Goal: Task Accomplishment & Management: Use online tool/utility

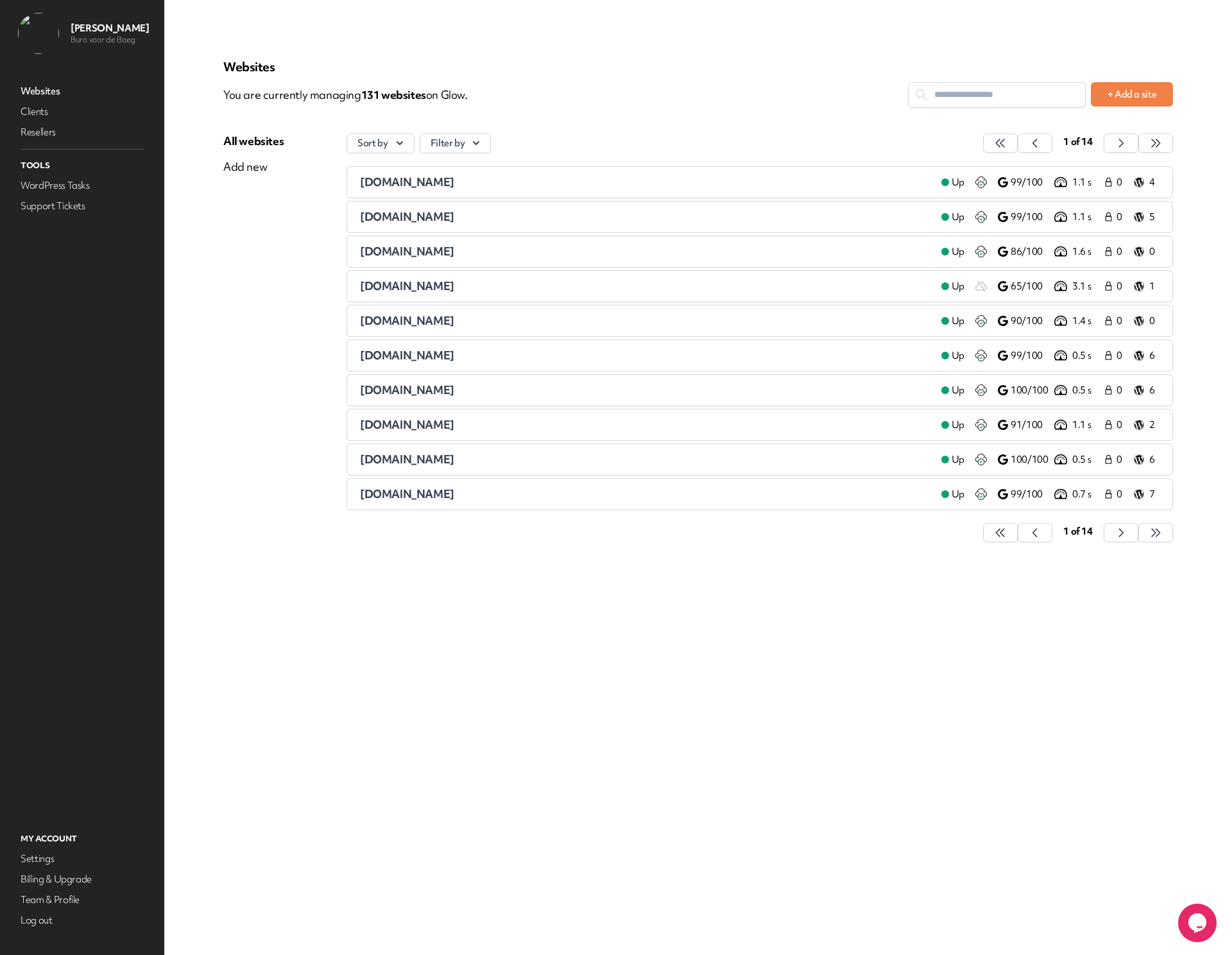
click at [957, 86] on input "text" at bounding box center [996, 95] width 176 height 24
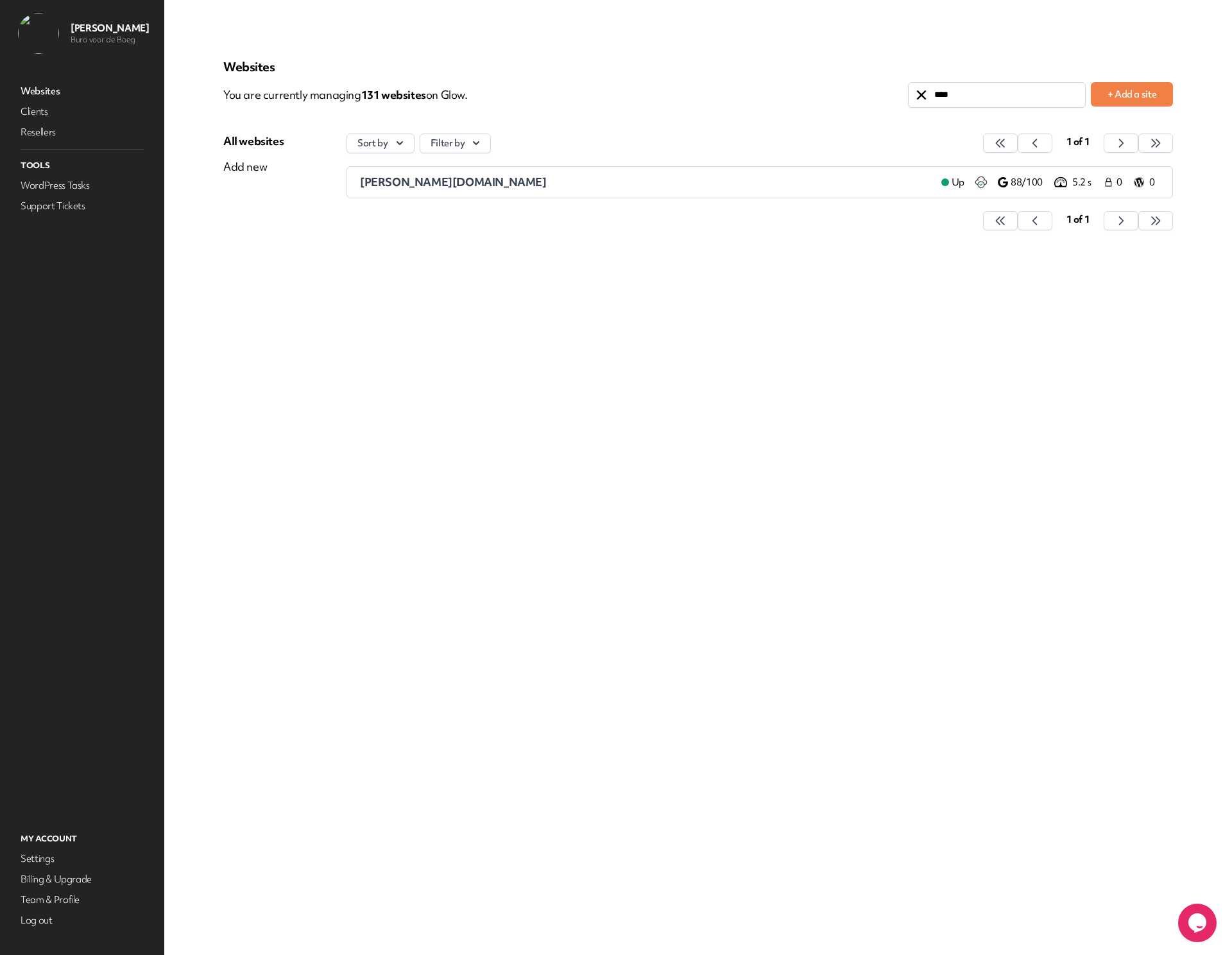
type input "****"
click at [581, 187] on div "[PERSON_NAME][DOMAIN_NAME]" at bounding box center [645, 182] width 571 height 15
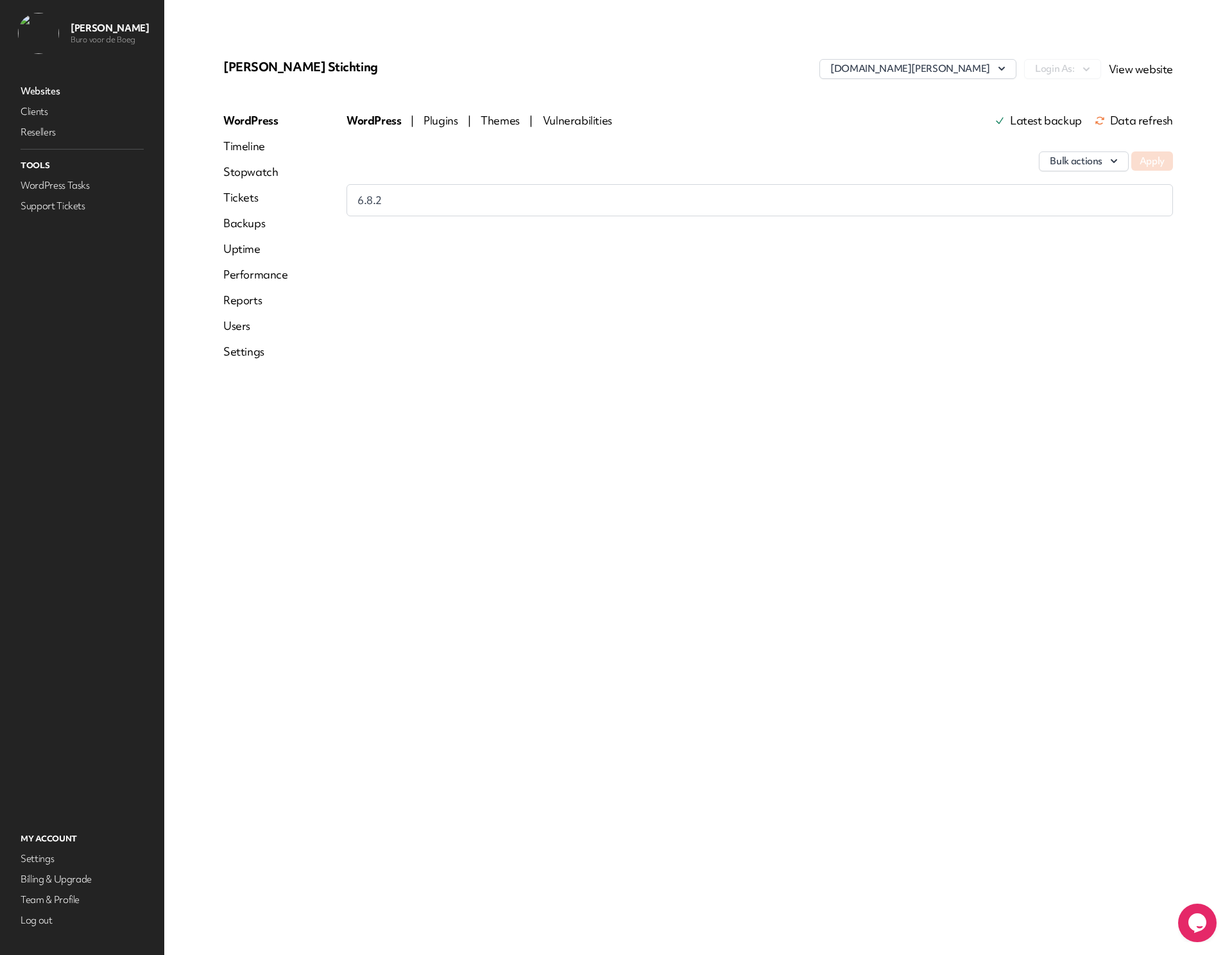
click at [241, 323] on link "Users" at bounding box center [255, 326] width 65 height 15
click at [385, 188] on button "Refresh users" at bounding box center [386, 195] width 80 height 26
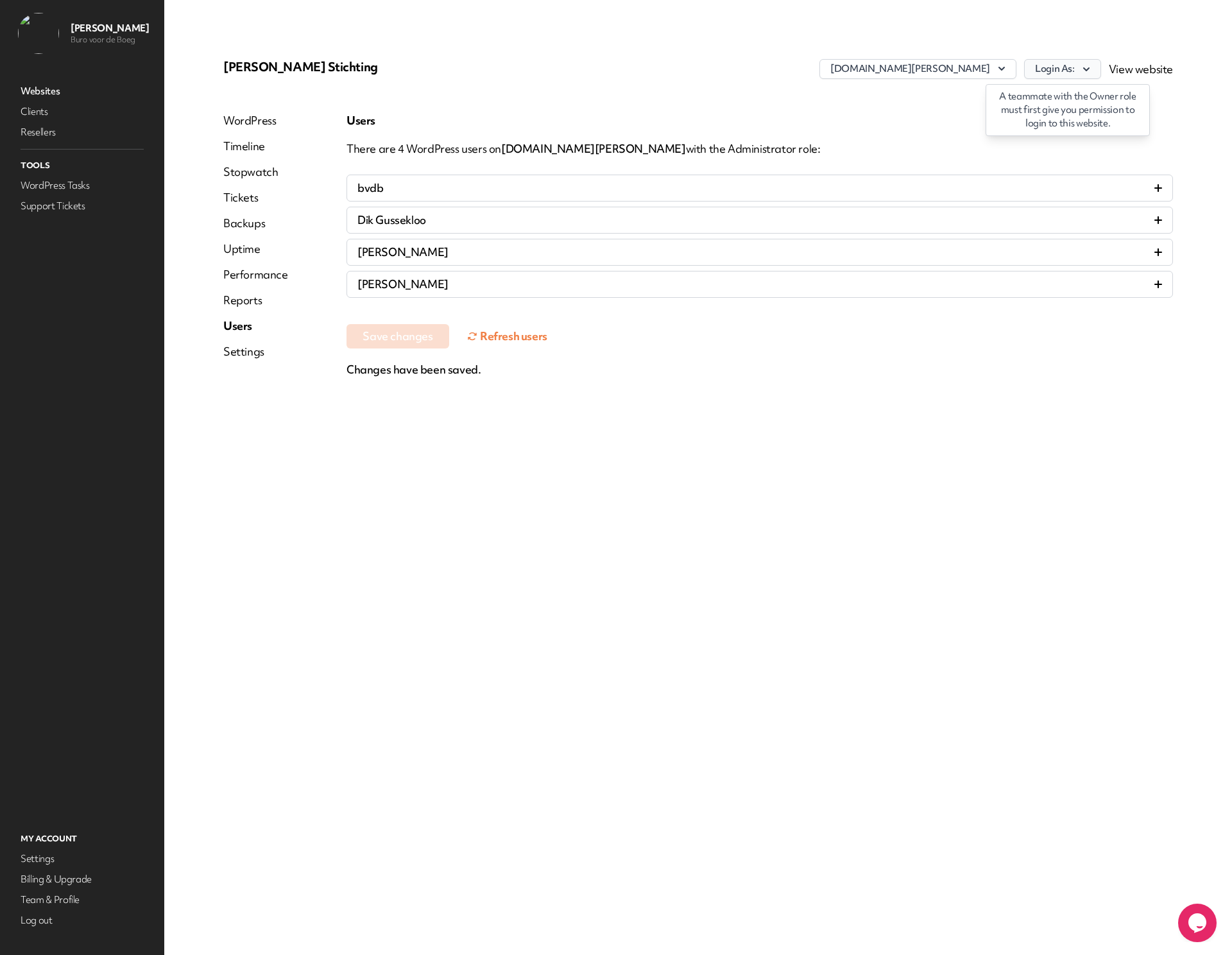
click at [1044, 69] on button "Login As:" at bounding box center [1062, 69] width 77 height 20
click at [1028, 100] on link "bvdb" at bounding box center [1029, 97] width 143 height 24
